Goal: Task Accomplishment & Management: Manage account settings

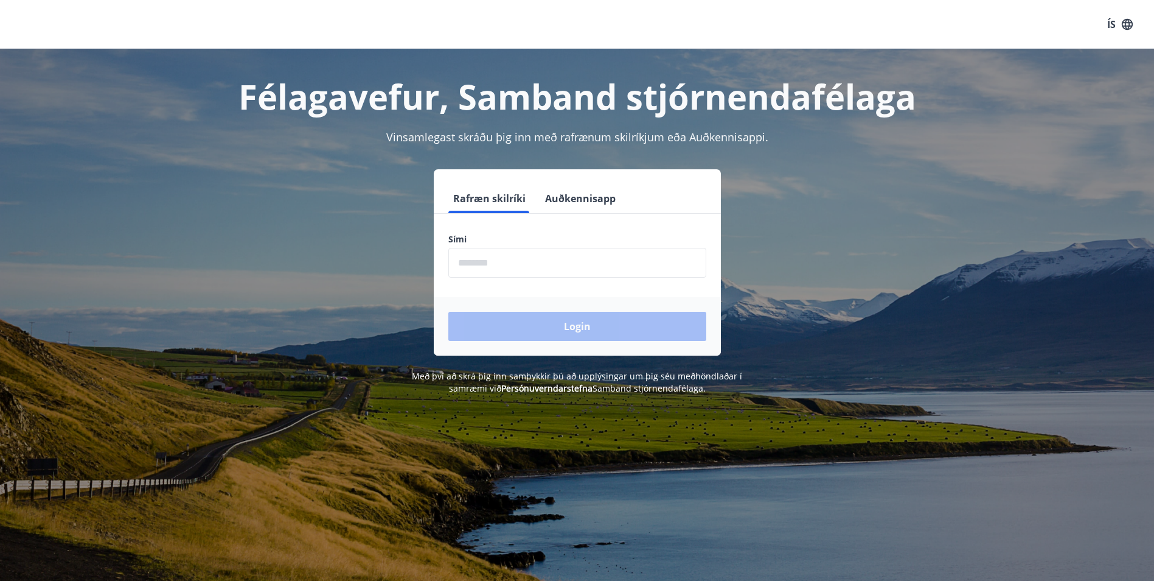
click at [476, 267] on input "phone" at bounding box center [578, 263] width 258 height 30
type input "********"
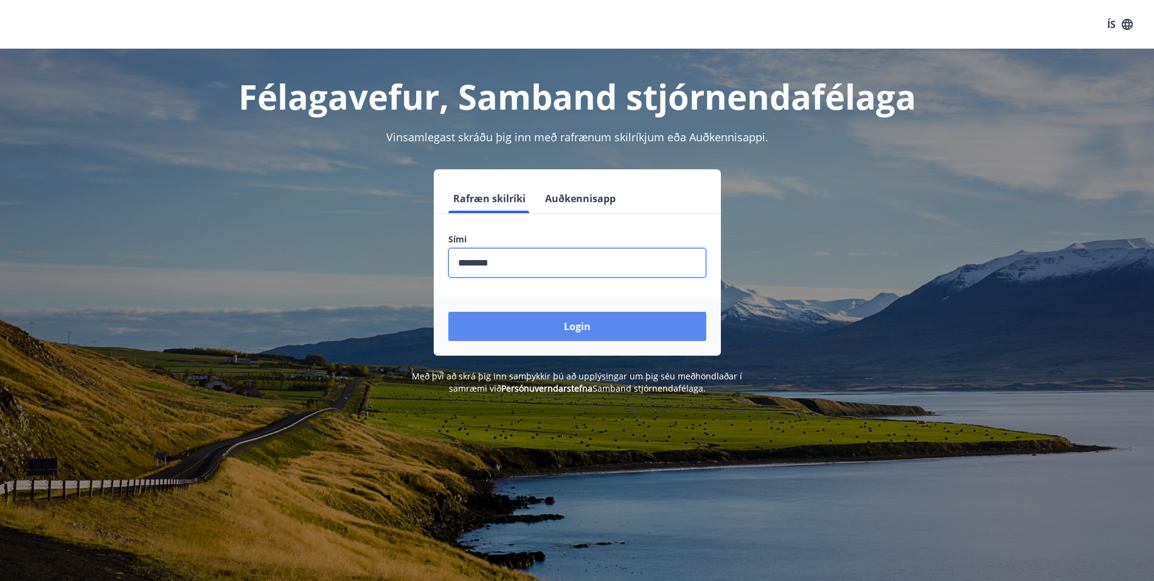
click at [574, 326] on button "Login" at bounding box center [578, 326] width 258 height 29
